Goal: Navigation & Orientation: Find specific page/section

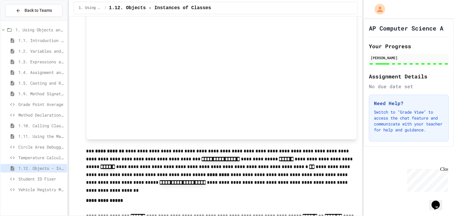
scroll to position [2326, 0]
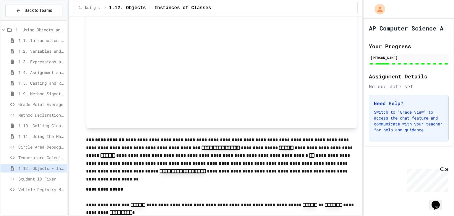
click at [43, 136] on span "1.11. Using the Math Class" at bounding box center [41, 136] width 46 height 6
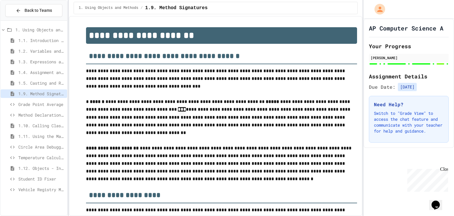
click at [45, 124] on span "1.10. Calling Class Methods" at bounding box center [41, 125] width 46 height 6
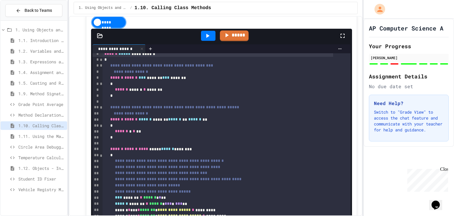
scroll to position [1294, 0]
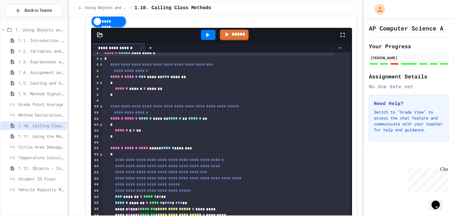
click at [106, 28] on div "*********" at bounding box center [108, 21] width 35 height 13
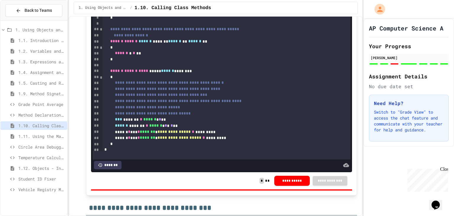
scroll to position [1374, 0]
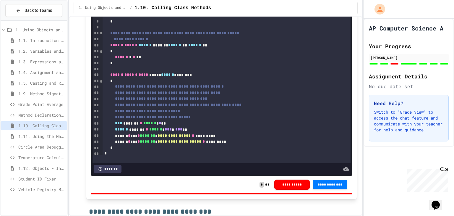
scroll to position [1370, 0]
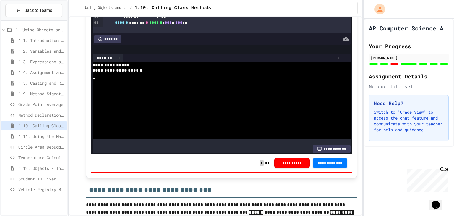
scroll to position [110, 0]
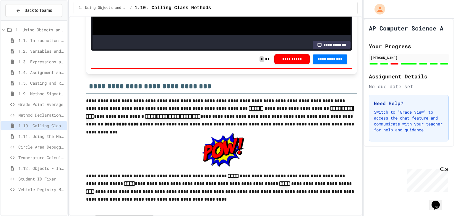
scroll to position [1497, 0]
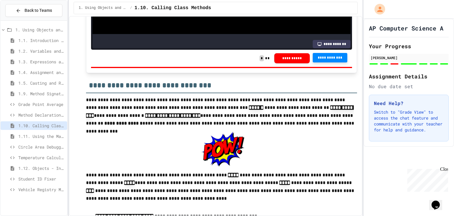
click at [329, 60] on span "**********" at bounding box center [330, 57] width 25 height 5
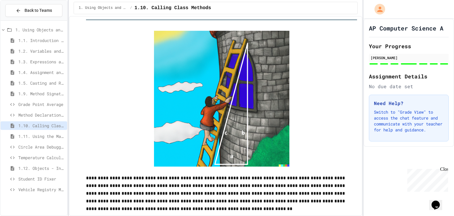
scroll to position [1783, 0]
click at [52, 132] on div "1.11. Using the Math Class" at bounding box center [34, 136] width 67 height 9
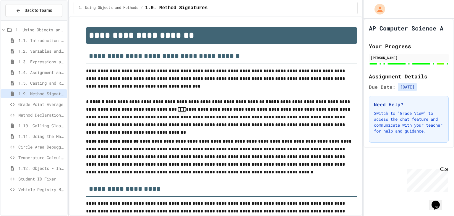
click at [40, 83] on span "1.5. Casting and Ranges of Values" at bounding box center [41, 83] width 46 height 6
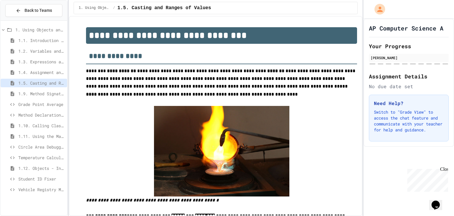
click at [48, 69] on span "1.4. Assignment and Input" at bounding box center [41, 72] width 46 height 6
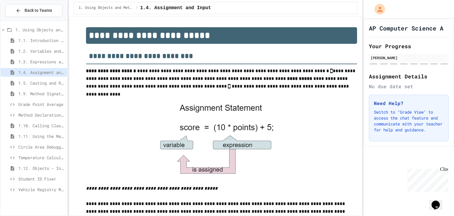
click at [53, 59] on span "1.3. Expressions and Output [New]" at bounding box center [41, 62] width 46 height 6
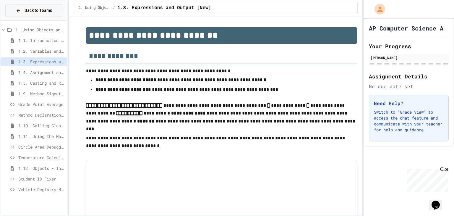
click at [41, 11] on span "Back to Teams" at bounding box center [39, 10] width 28 height 6
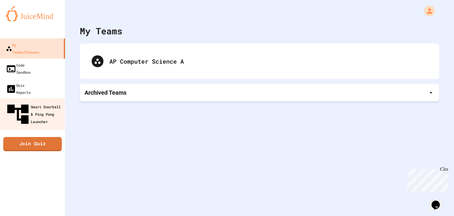
click at [48, 101] on div "Smart Doorbell & Ping Pong Launcher" at bounding box center [34, 114] width 59 height 26
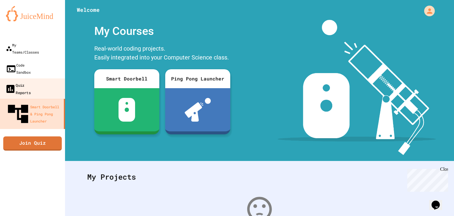
click at [47, 78] on link "Quiz Reports" at bounding box center [32, 88] width 67 height 21
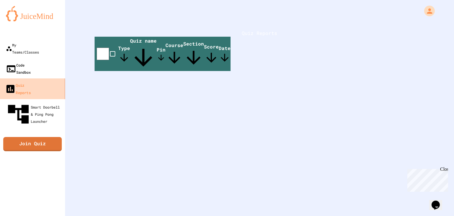
click at [44, 61] on link "Code Sandbox" at bounding box center [32, 69] width 65 height 20
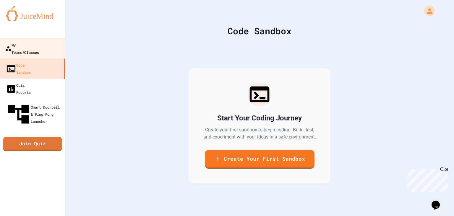
click at [39, 42] on div "My Teams/Classes" at bounding box center [22, 48] width 34 height 14
